Goal: Transaction & Acquisition: Subscribe to service/newsletter

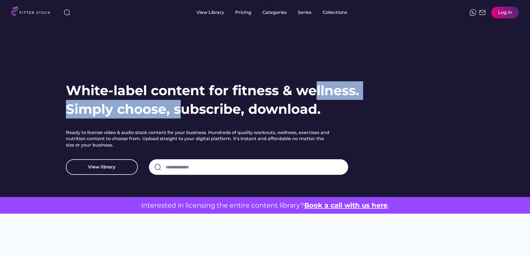
drag, startPoint x: 319, startPoint y: 95, endPoint x: 154, endPoint y: 118, distance: 166.3
click at [162, 118] on h1 "White-label content for fitness & wellness. Simply choose, subscribe, download." at bounding box center [213, 99] width 294 height 37
click at [115, 115] on h1 "White-label content for fitness & wellness. Simply choose, subscribe, download." at bounding box center [213, 99] width 294 height 37
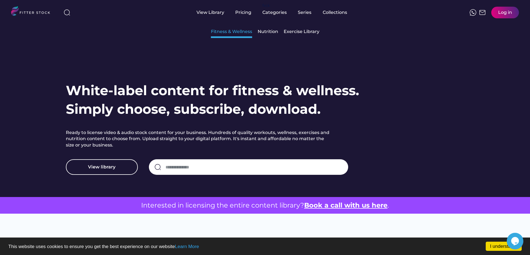
click at [245, 32] on div "Fitness & Wellness" at bounding box center [231, 32] width 41 height 6
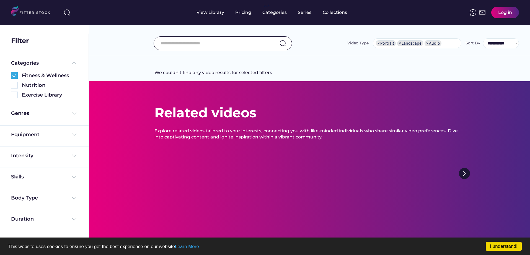
select select "**********"
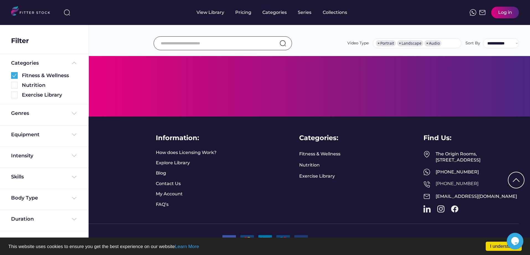
scroll to position [1336, 0]
click at [242, 16] on div "Pricing" at bounding box center [243, 12] width 16 height 25
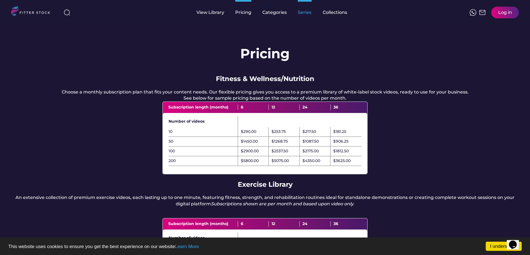
click at [302, 10] on div "Series" at bounding box center [305, 12] width 14 height 6
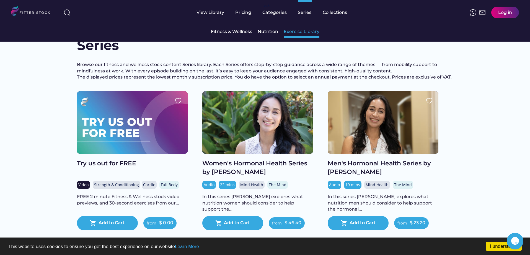
click at [296, 34] on div "Exercise Library" at bounding box center [302, 32] width 36 height 6
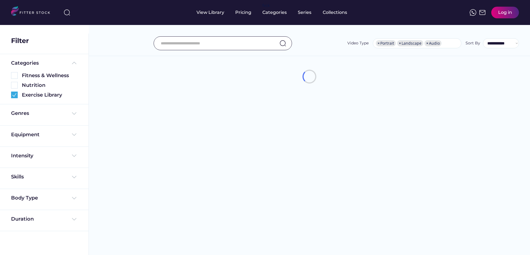
select select "**********"
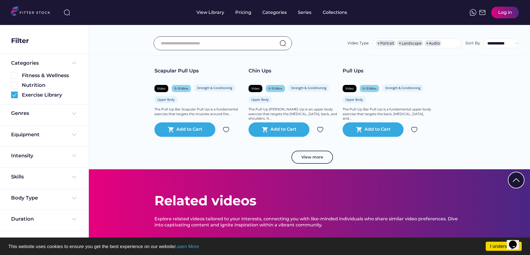
scroll to position [984, 0]
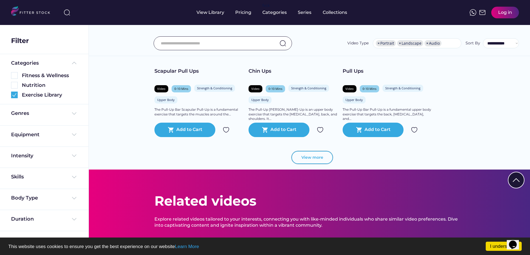
click at [317, 161] on button "View more" at bounding box center [313, 157] width 42 height 13
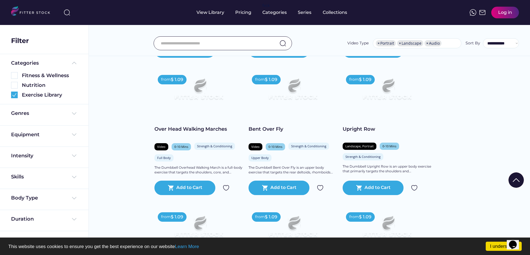
scroll to position [1610, 0]
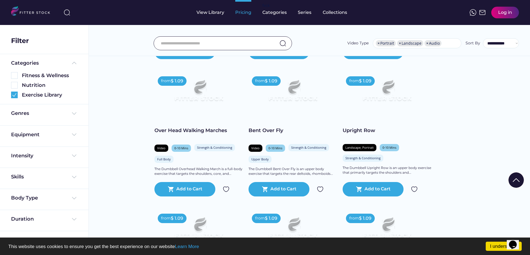
click at [246, 13] on div "Pricing" at bounding box center [243, 12] width 16 height 6
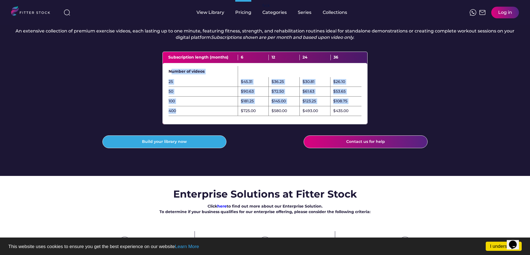
drag, startPoint x: 170, startPoint y: 86, endPoint x: 206, endPoint y: 122, distance: 51.1
click at [206, 122] on div "Number of videos 25 $45.31 $36.25 $30.81 $26.10 50 $90.63 $72.50 $61.63 $53.65 …" at bounding box center [265, 93] width 205 height 61
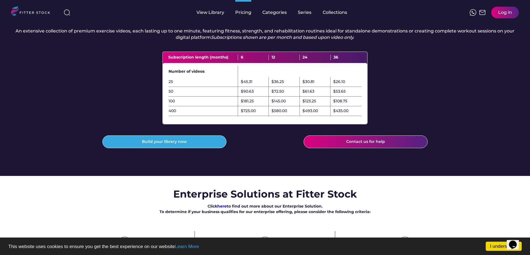
click at [242, 60] on div "6" at bounding box center [253, 58] width 31 height 6
drag, startPoint x: 168, startPoint y: 124, endPoint x: 203, endPoint y: 122, distance: 34.6
click at [203, 116] on div "400 $725.00 $580.00 $493.00 $435.00" at bounding box center [265, 111] width 204 height 10
drag, startPoint x: 241, startPoint y: 68, endPoint x: 254, endPoint y: 66, distance: 12.8
click at [254, 63] on div "Subscription length (months) 6 12 24 36" at bounding box center [265, 57] width 205 height 11
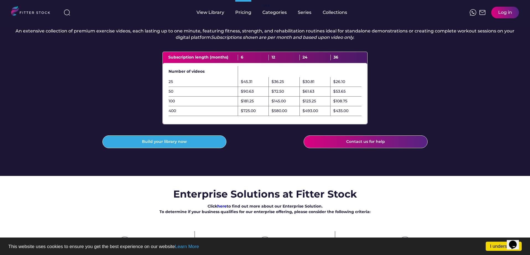
click at [241, 114] on div "$725.00" at bounding box center [248, 111] width 15 height 6
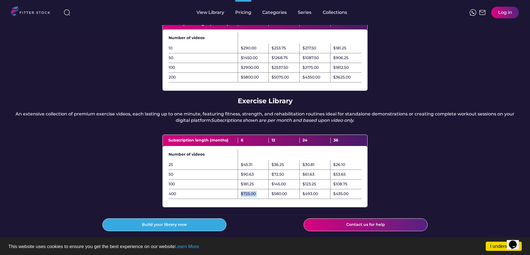
scroll to position [83, 0]
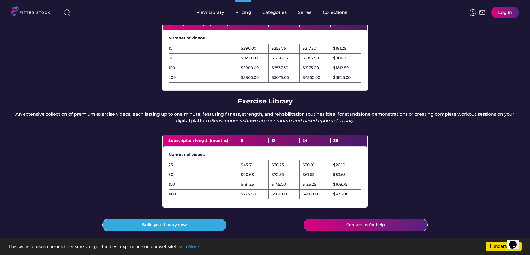
click at [251, 106] on div "Exercise Library" at bounding box center [265, 100] width 55 height 9
click at [321, 123] on em "Subscriptions shown are per month and based upon video only." at bounding box center [282, 120] width 143 height 5
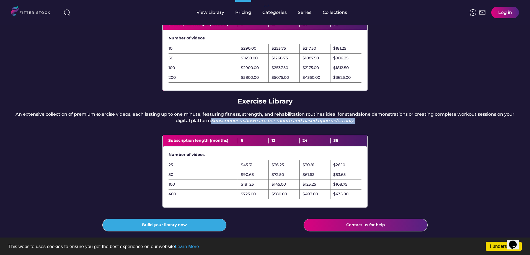
click at [321, 123] on em "Subscriptions shown are per month and based upon video only." at bounding box center [282, 120] width 143 height 5
click at [275, 143] on div "12" at bounding box center [284, 141] width 31 height 6
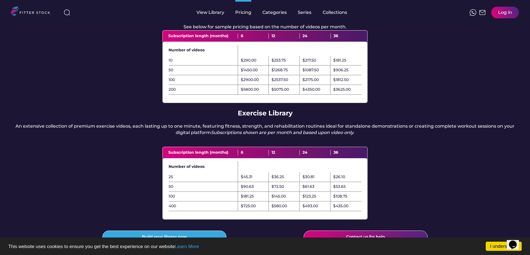
scroll to position [0, 0]
